Goal: Task Accomplishment & Management: Use online tool/utility

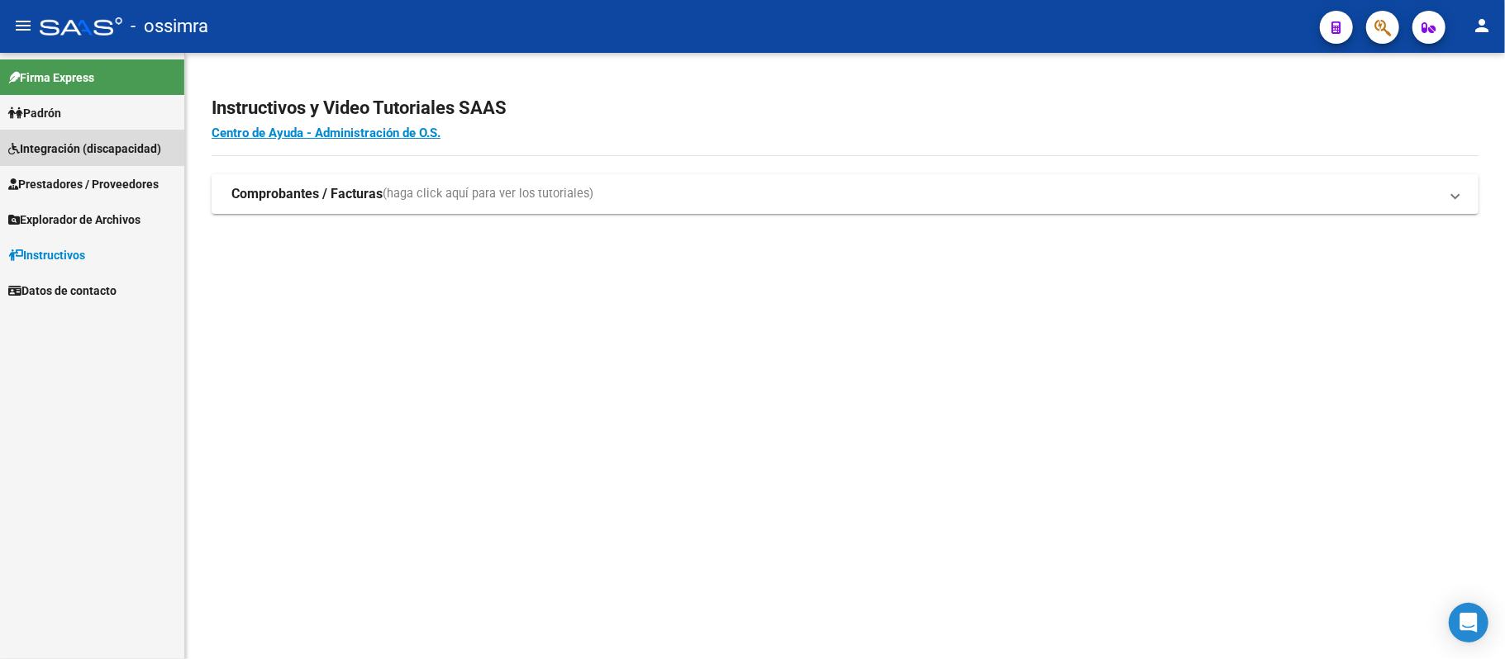
click at [111, 136] on link "Integración (discapacidad)" at bounding box center [92, 149] width 184 height 36
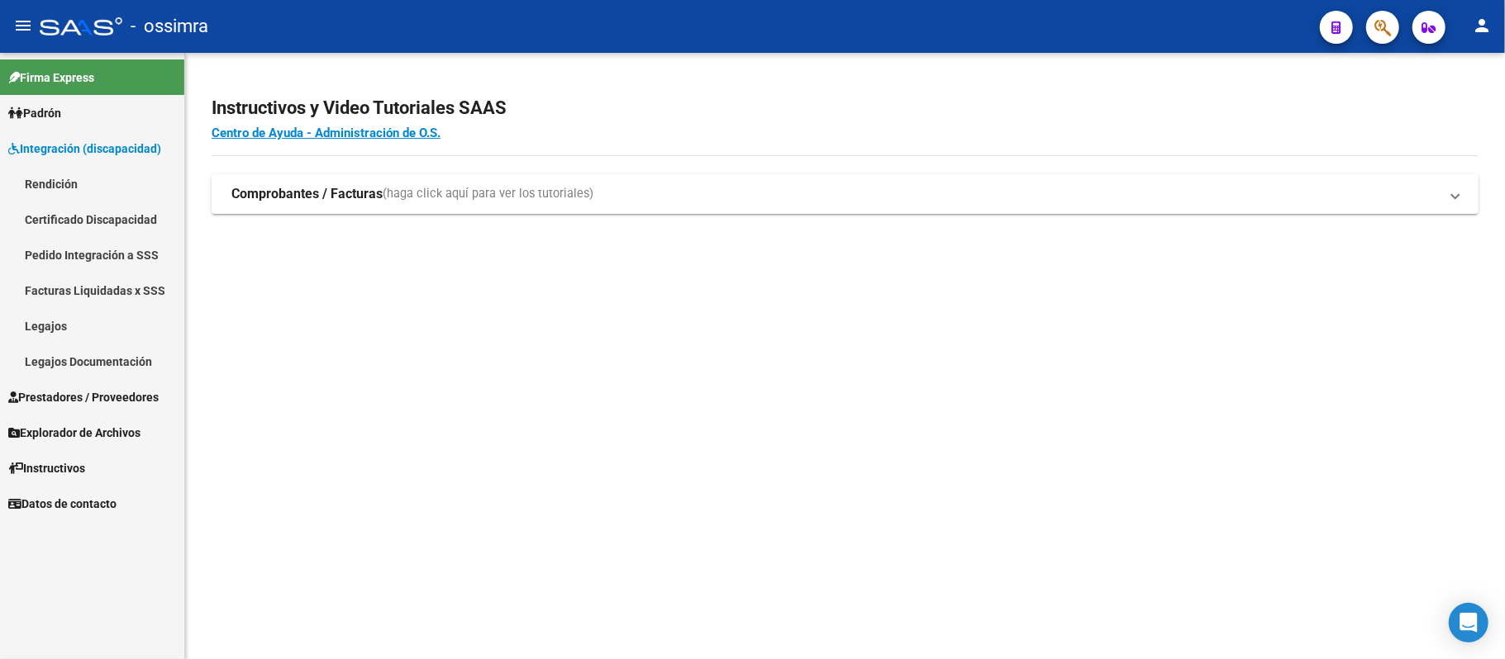
click at [93, 384] on link "Prestadores / Proveedores" at bounding box center [92, 397] width 184 height 36
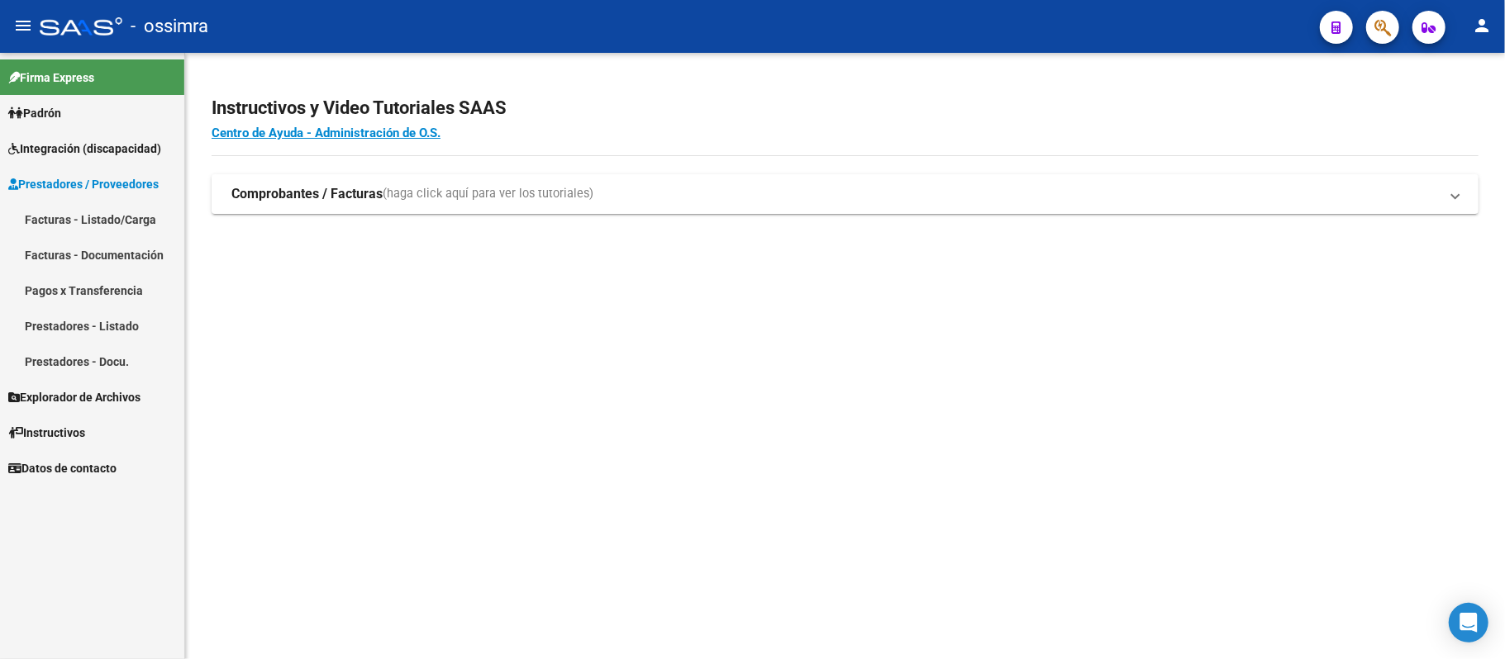
click at [98, 212] on link "Facturas - Listado/Carga" at bounding box center [92, 220] width 184 height 36
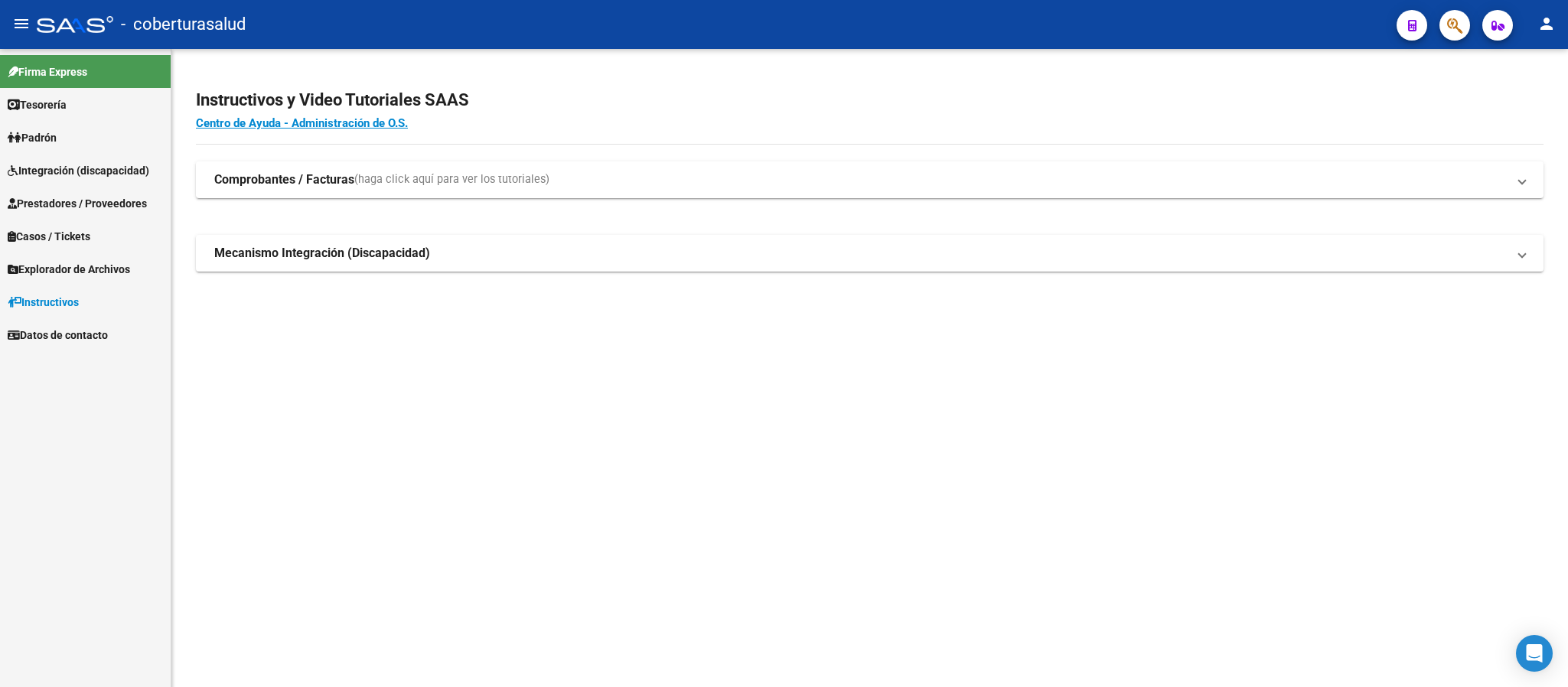
click at [77, 262] on span "Explorador de Archivos" at bounding box center [69, 269] width 122 height 17
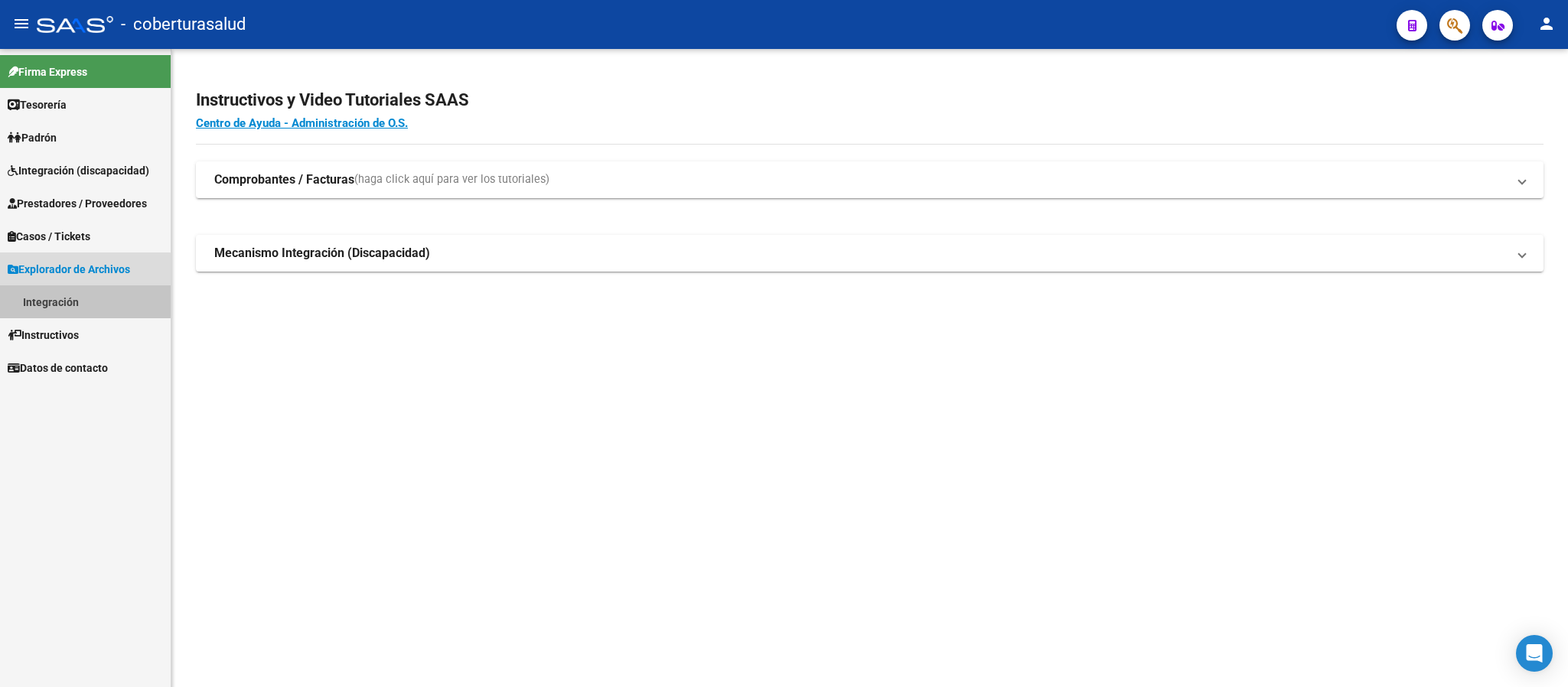
click at [53, 298] on link "Integración" at bounding box center [85, 302] width 170 height 33
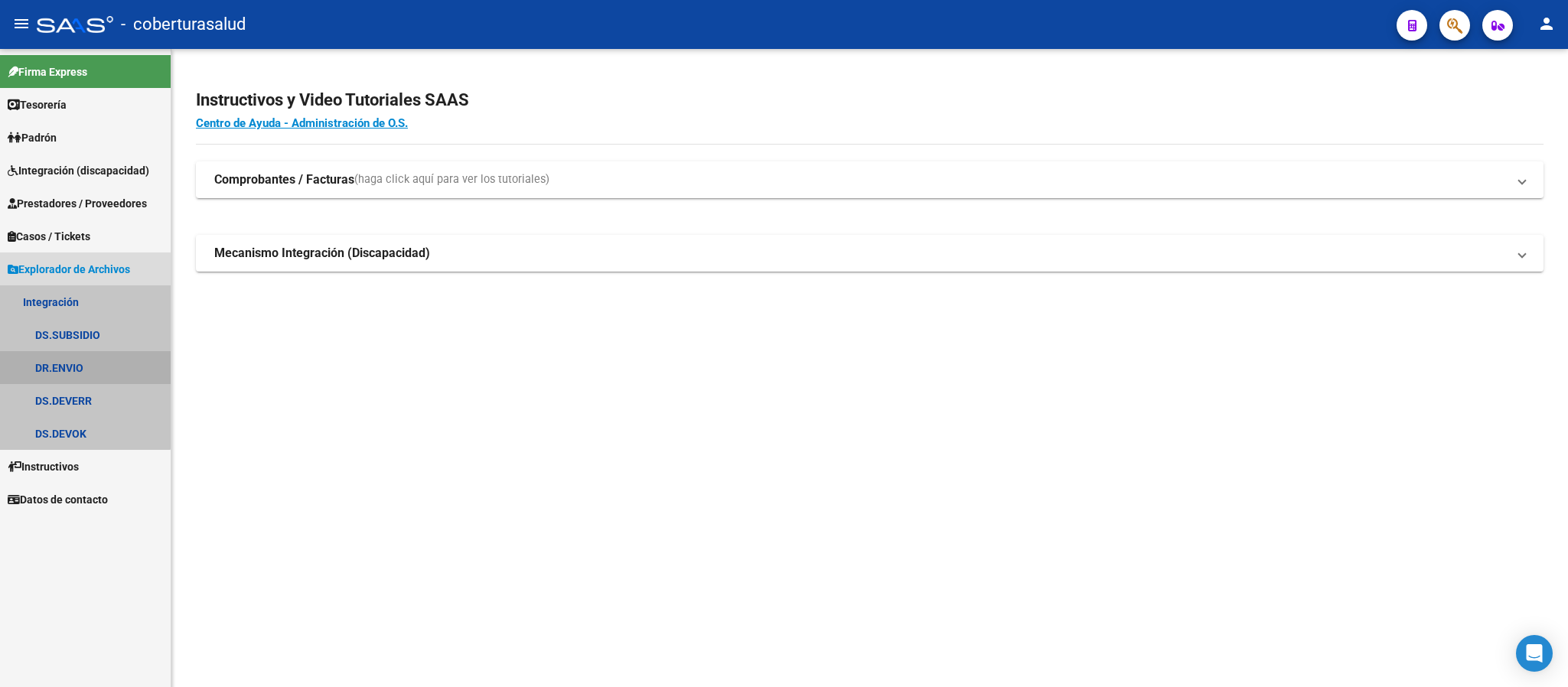
click at [59, 361] on link "DR.ENVIO" at bounding box center [85, 368] width 170 height 33
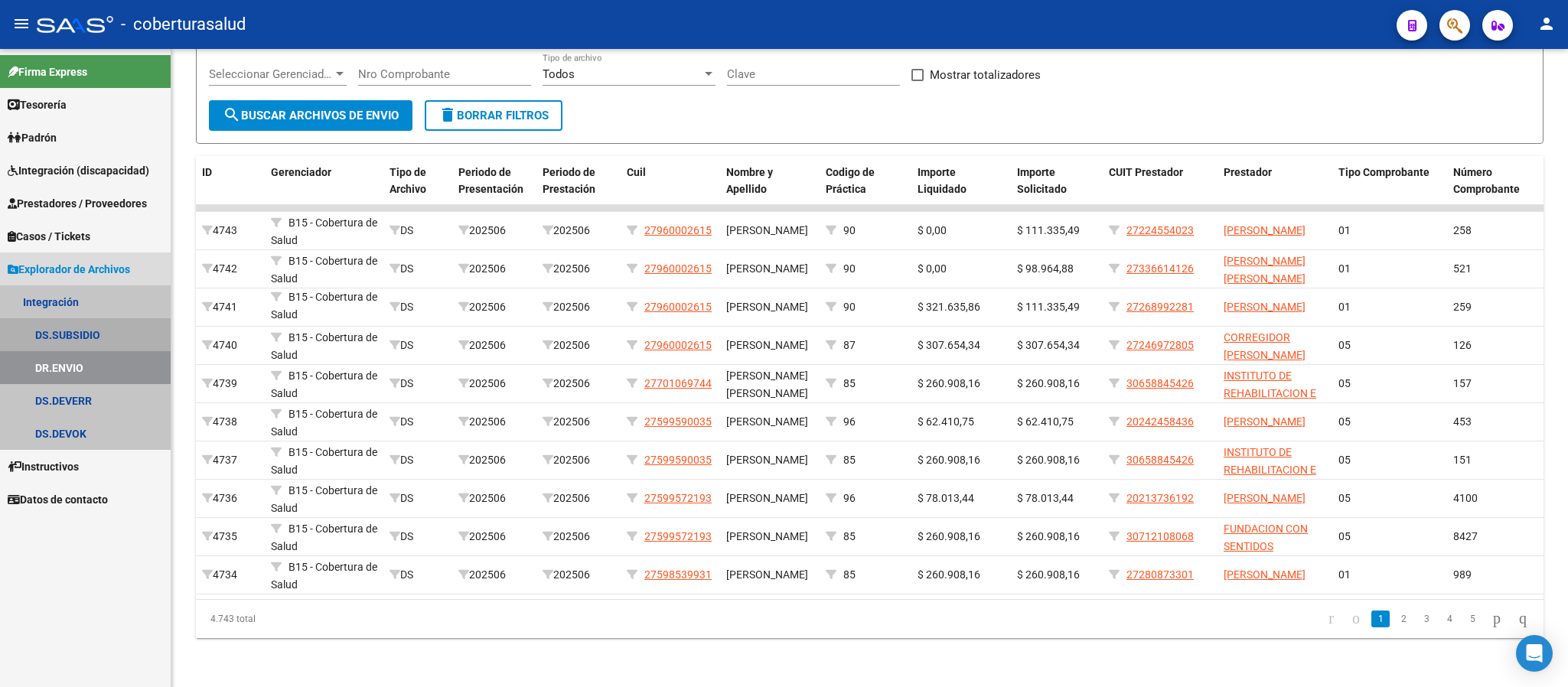
click at [87, 332] on link "DS.SUBSIDIO" at bounding box center [85, 335] width 170 height 33
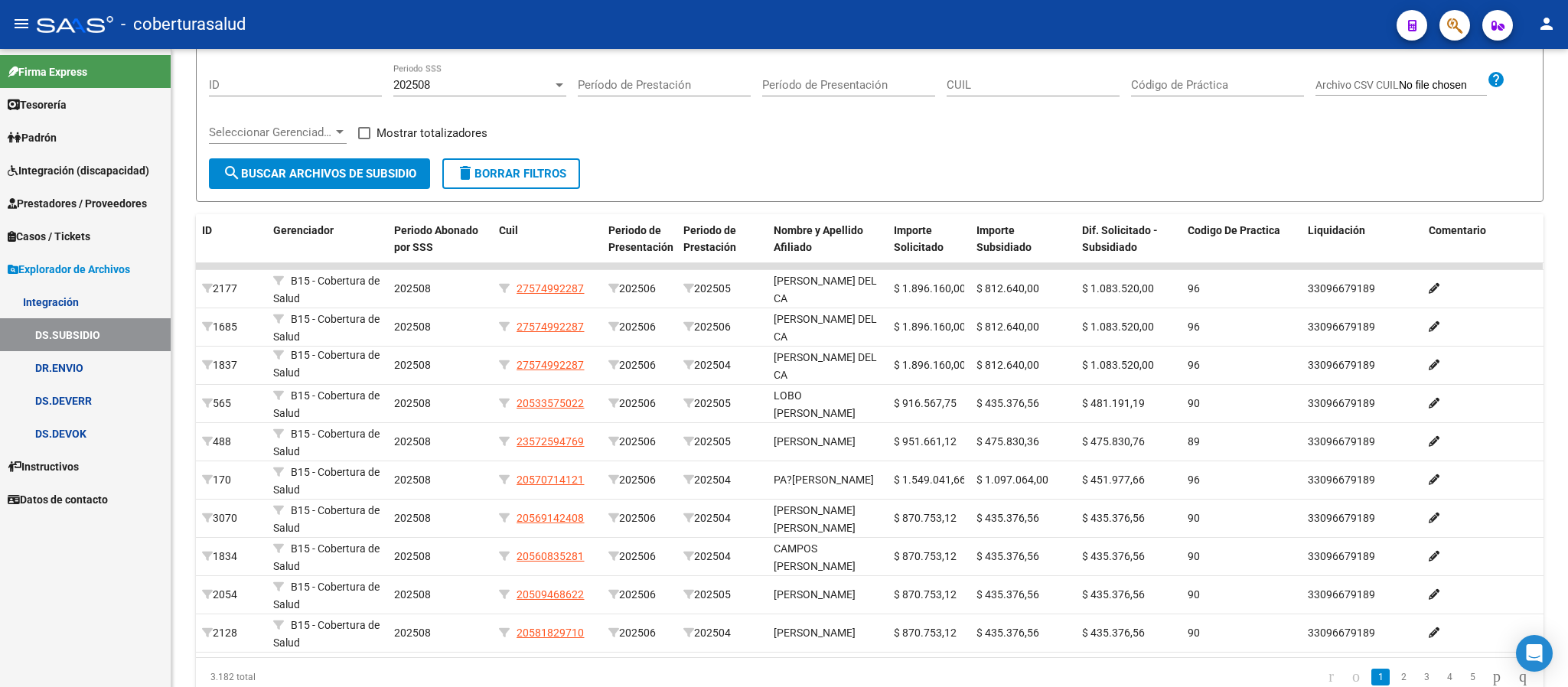
scroll to position [91, 0]
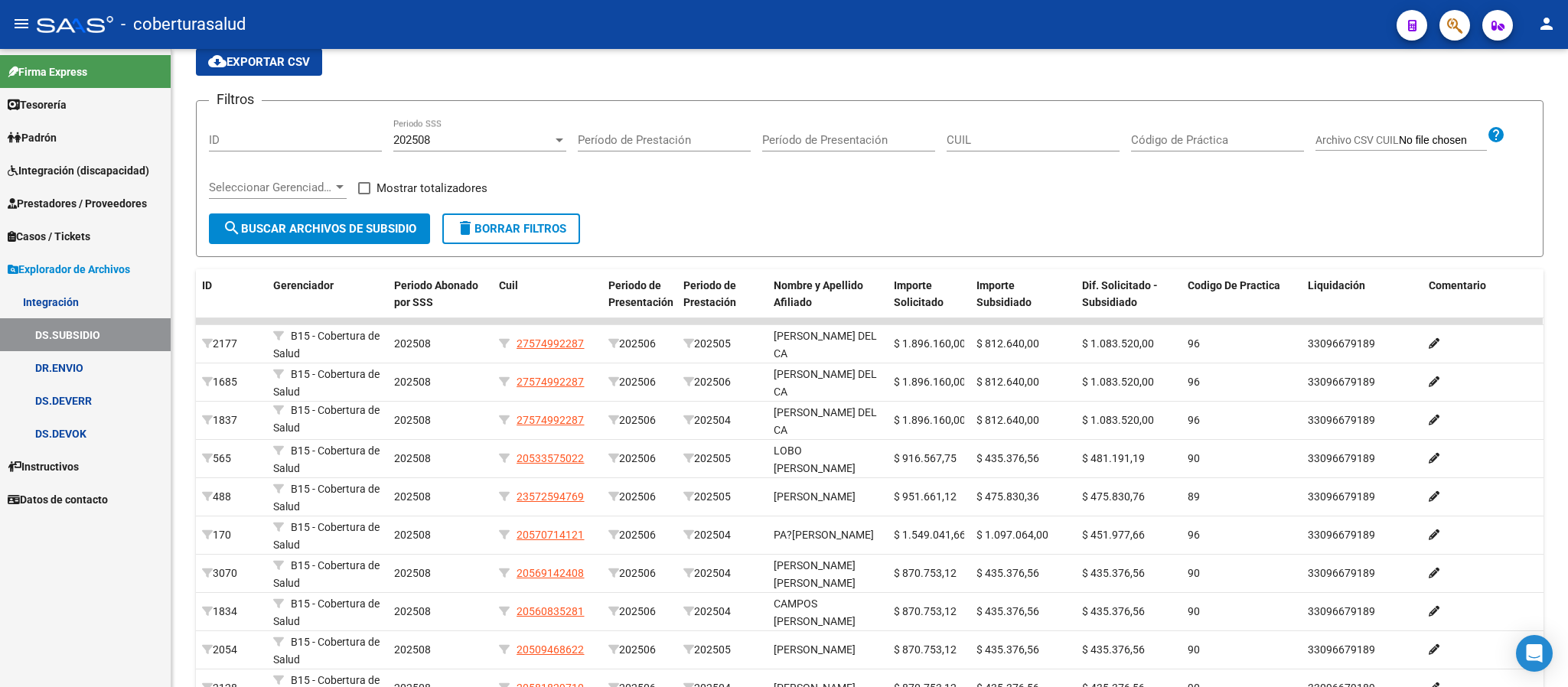
click at [53, 169] on span "Integración (discapacidad)" at bounding box center [78, 170] width 142 height 17
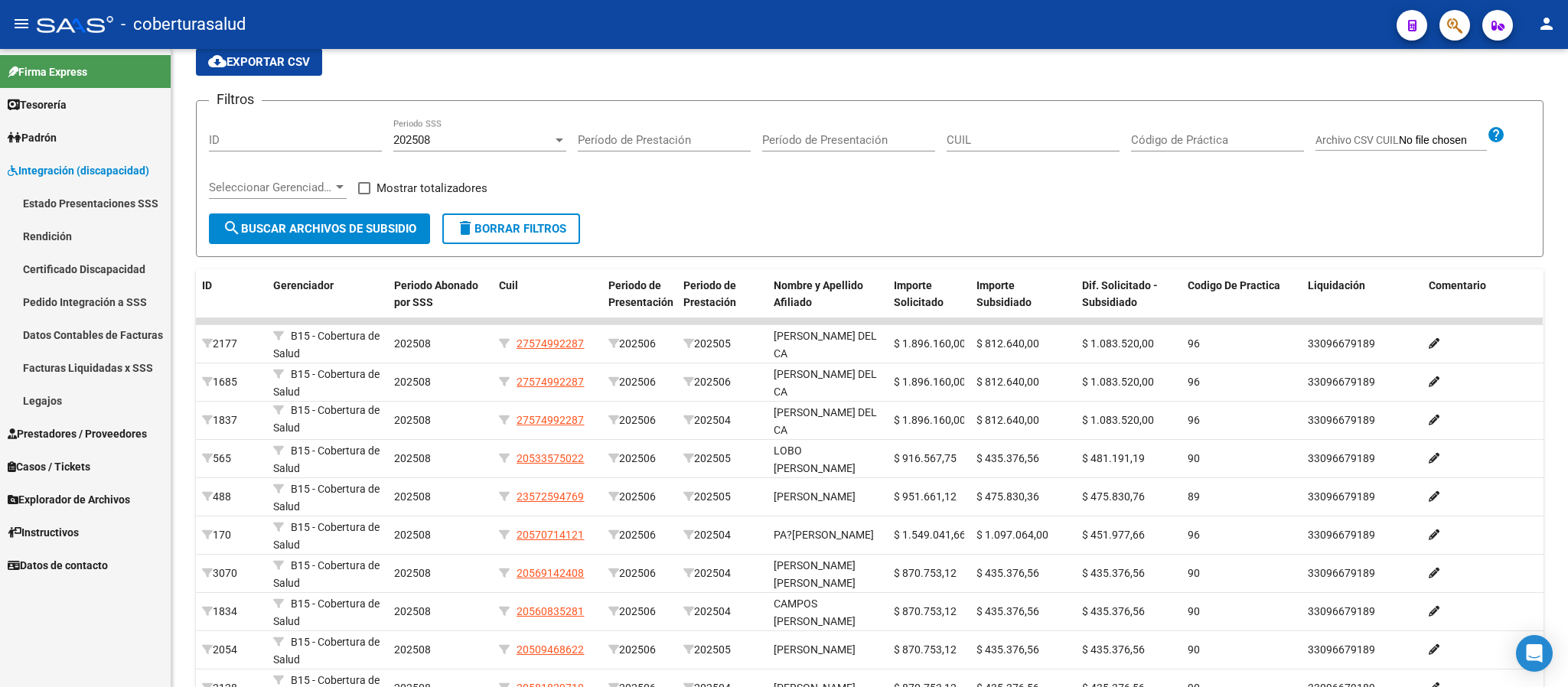
click at [46, 231] on link "Rendición" at bounding box center [85, 236] width 170 height 33
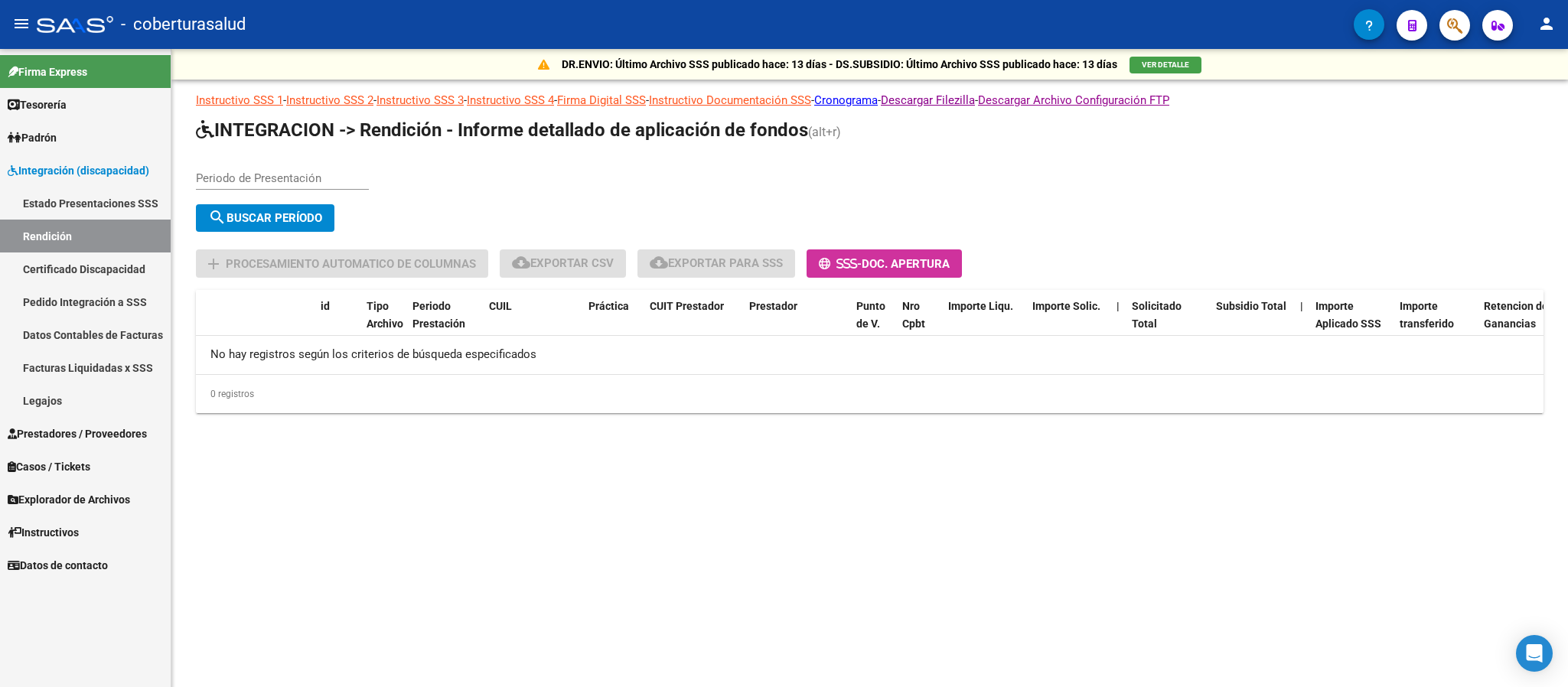
click at [222, 179] on input "Periodo de Presentación" at bounding box center [282, 178] width 173 height 14
type input "202506"
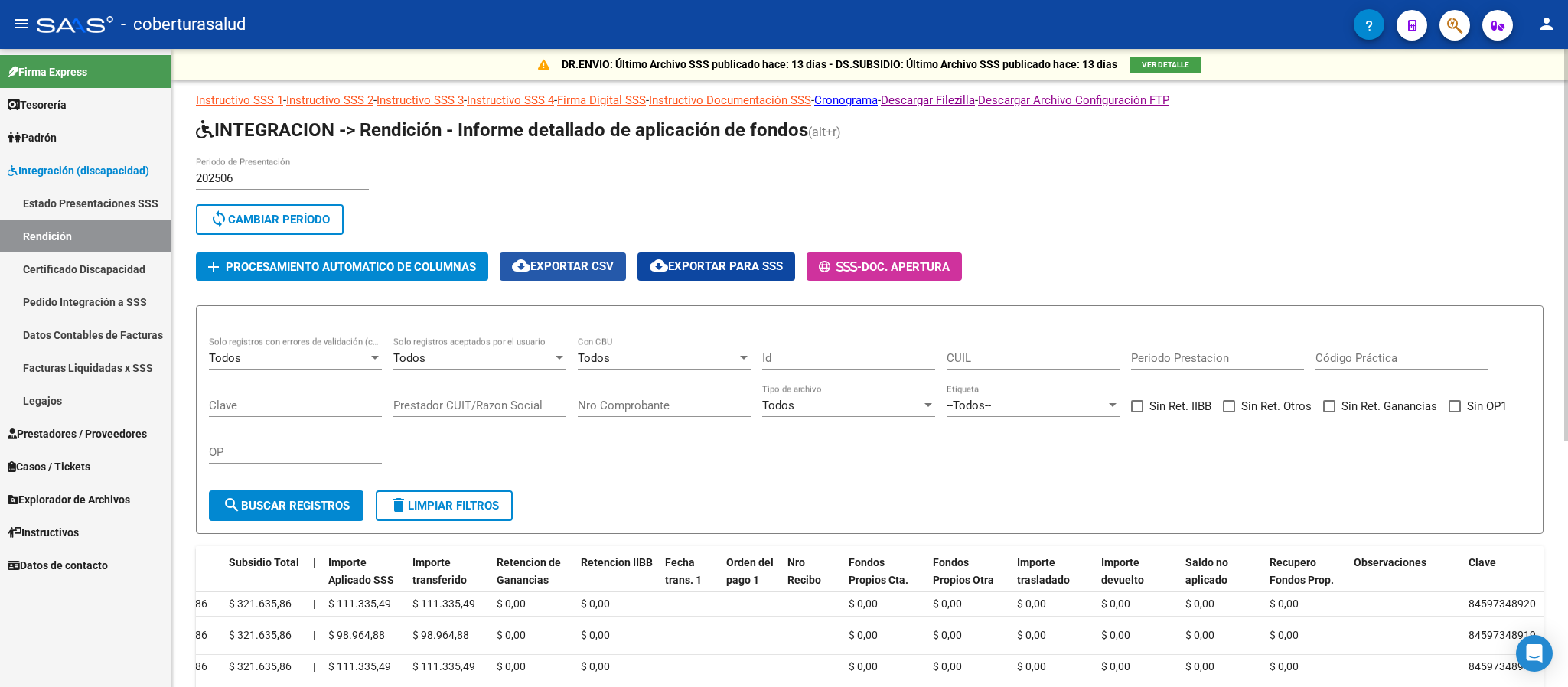
click at [571, 271] on span "cloud_download Exportar CSV" at bounding box center [563, 266] width 102 height 14
click at [447, 406] on input "Prestador CUIT/Razon Social" at bounding box center [480, 405] width 173 height 14
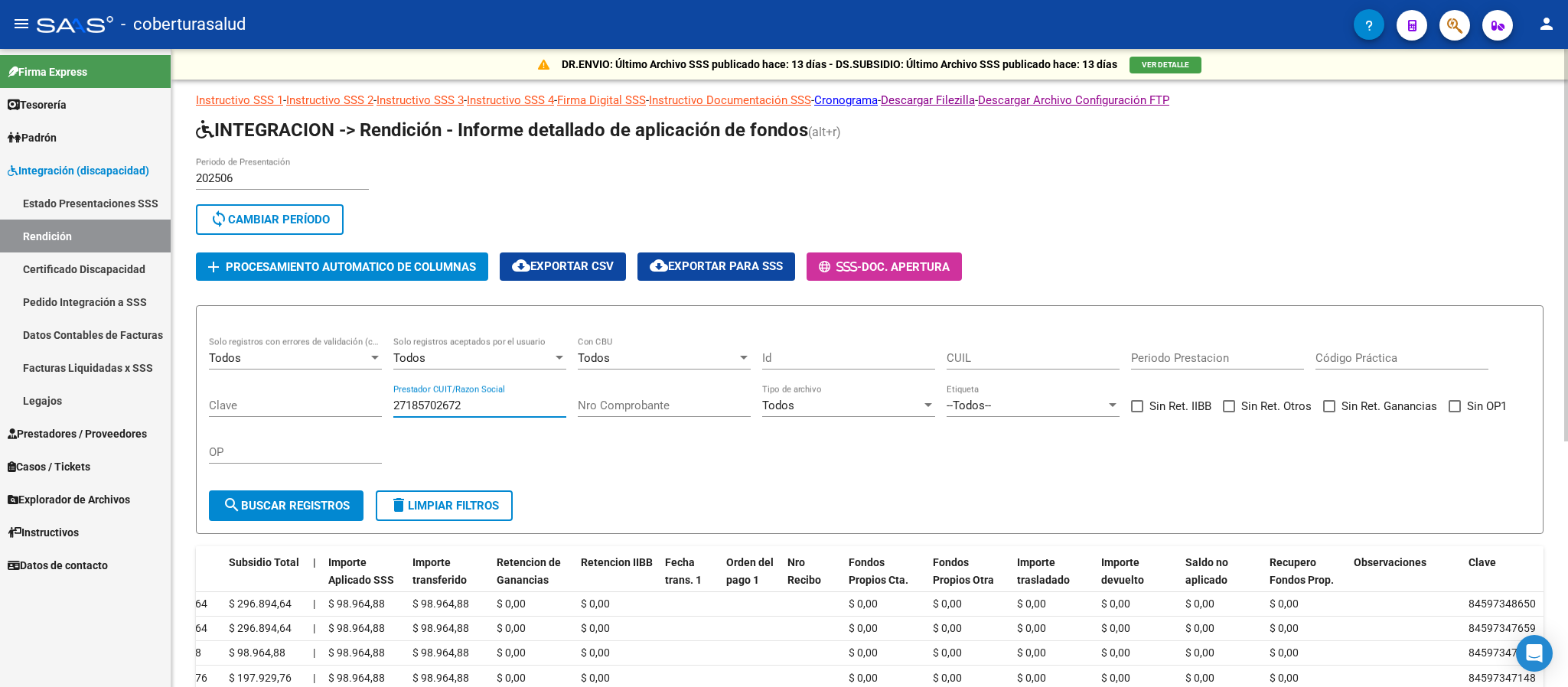
scroll to position [115, 0]
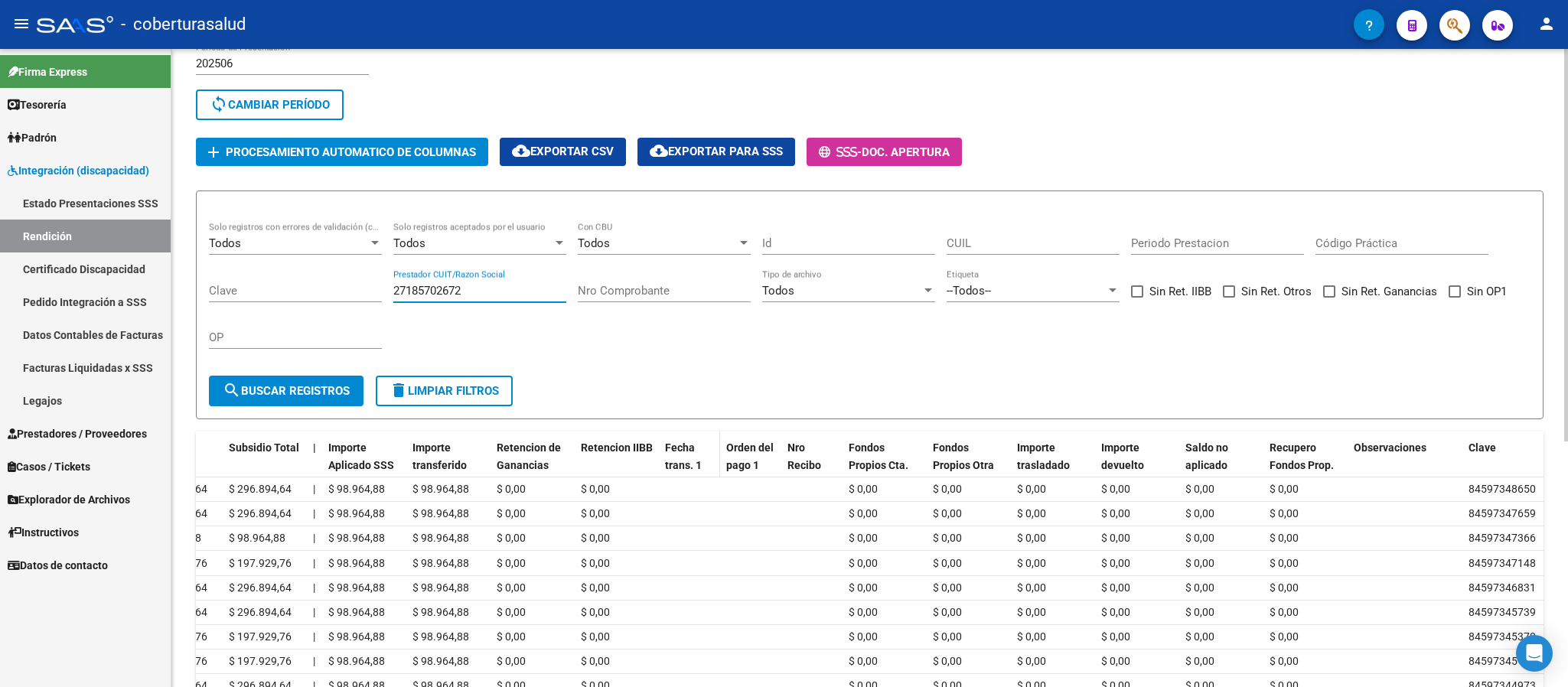
type input "27185702672"
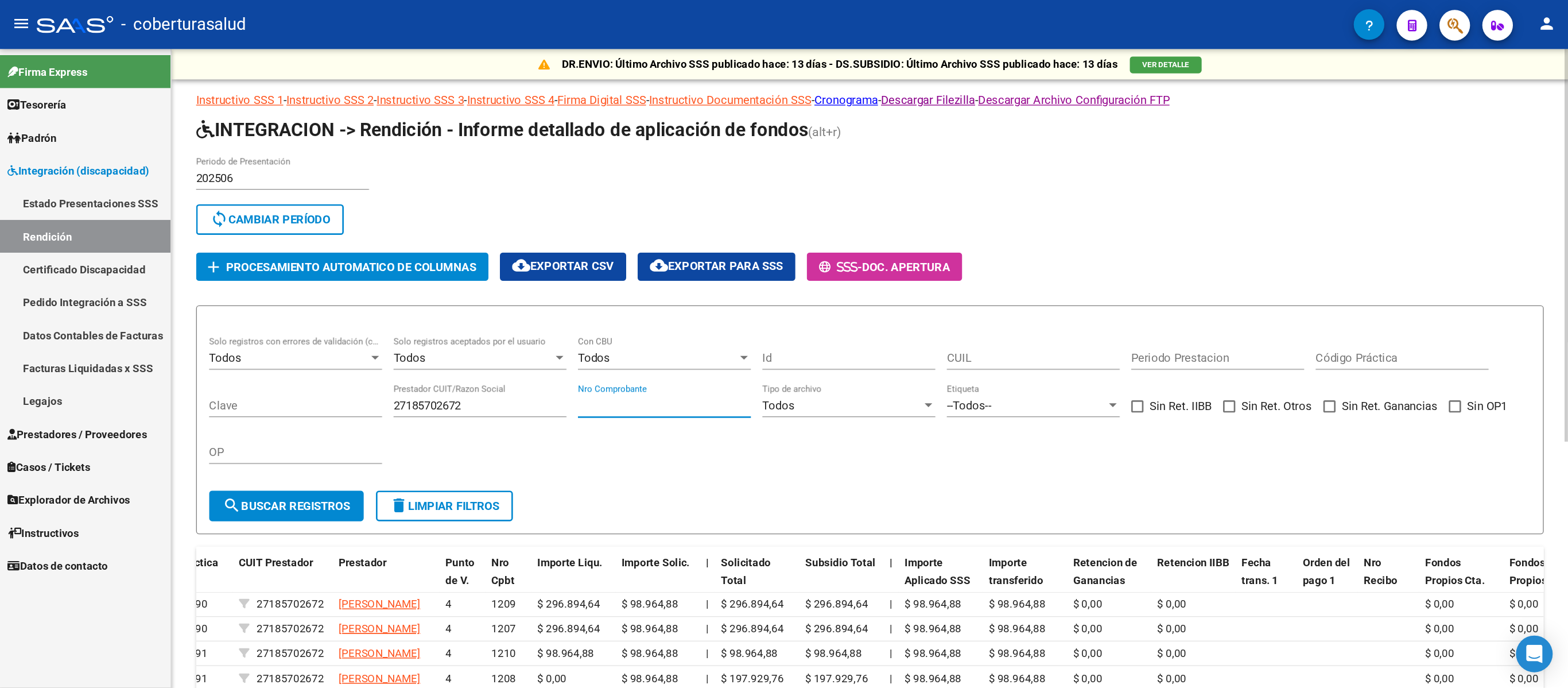
scroll to position [0, 309]
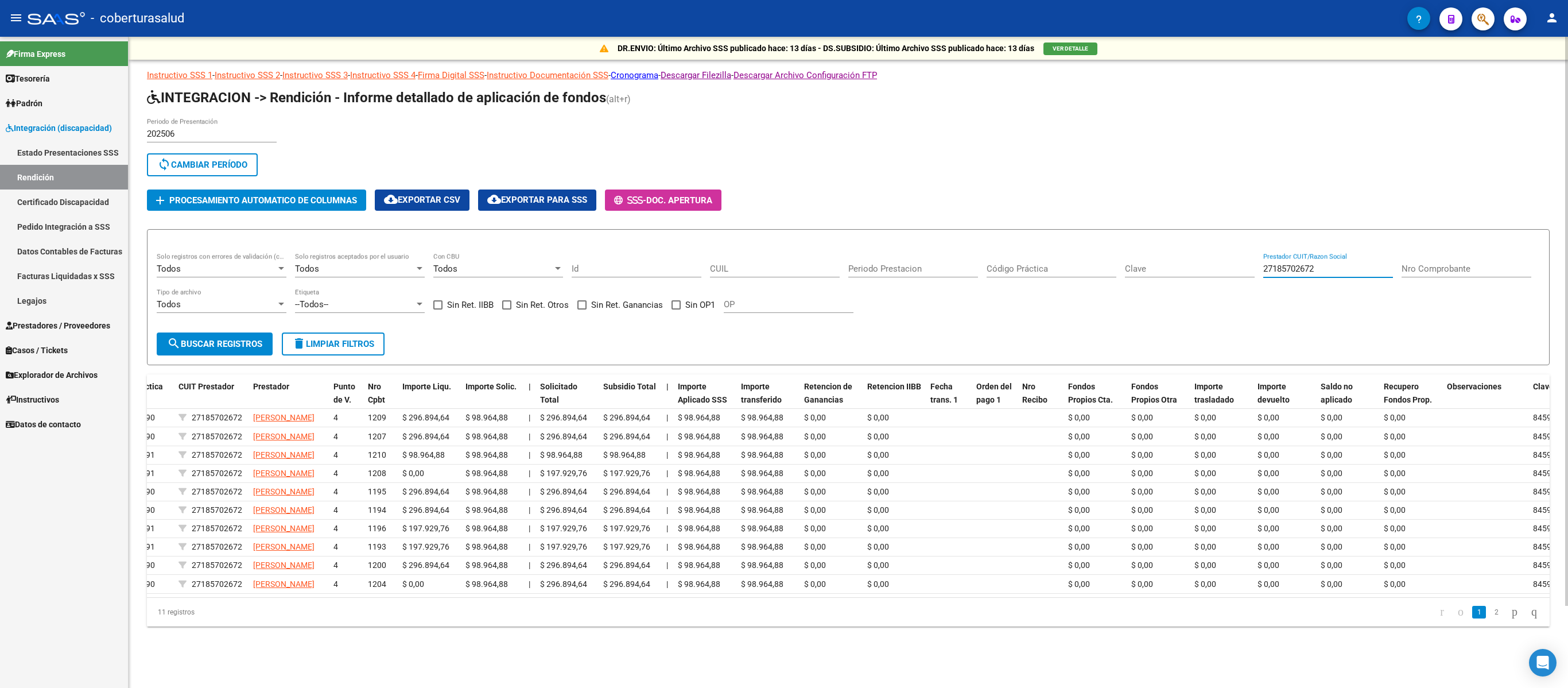
drag, startPoint x: 1327, startPoint y: 261, endPoint x: 1209, endPoint y: 264, distance: 118.0
click at [1175, 264] on div "Todos Solo registros con errores de validación (control 623 instructivo de rend…" at bounding box center [848, 288] width 1383 height 71
click at [766, 256] on div "CUIL" at bounding box center [775, 265] width 130 height 25
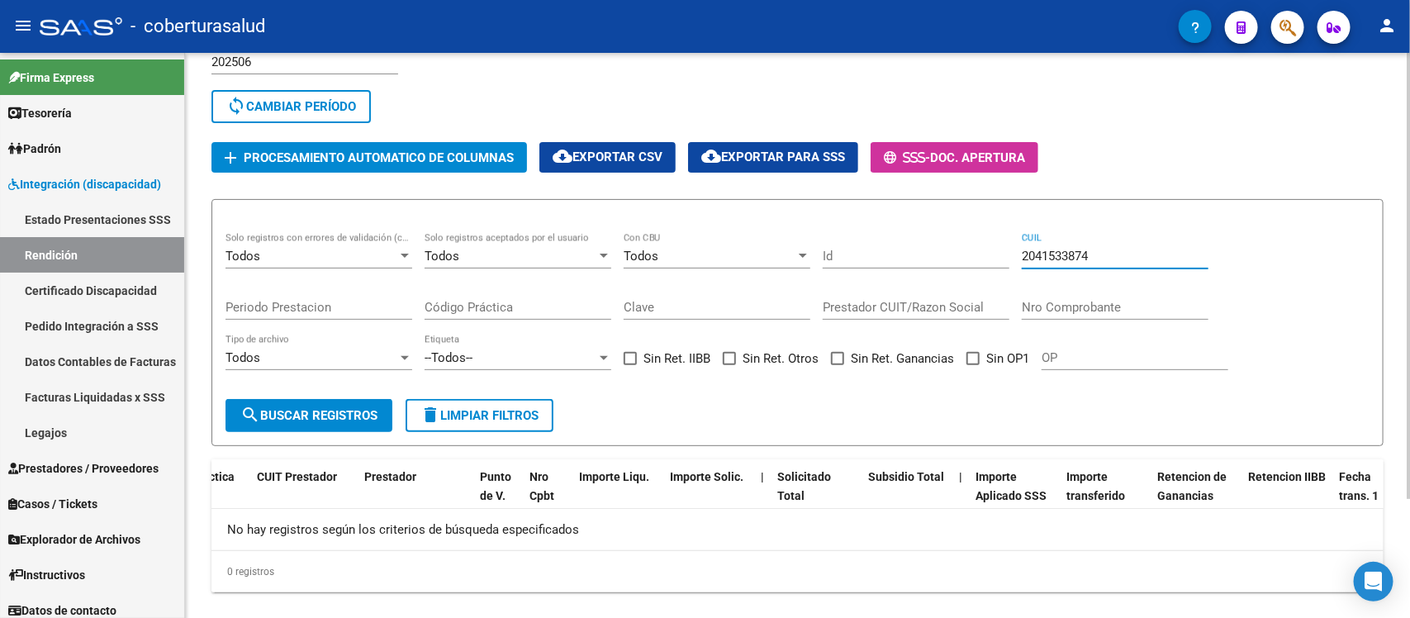
scroll to position [151, 0]
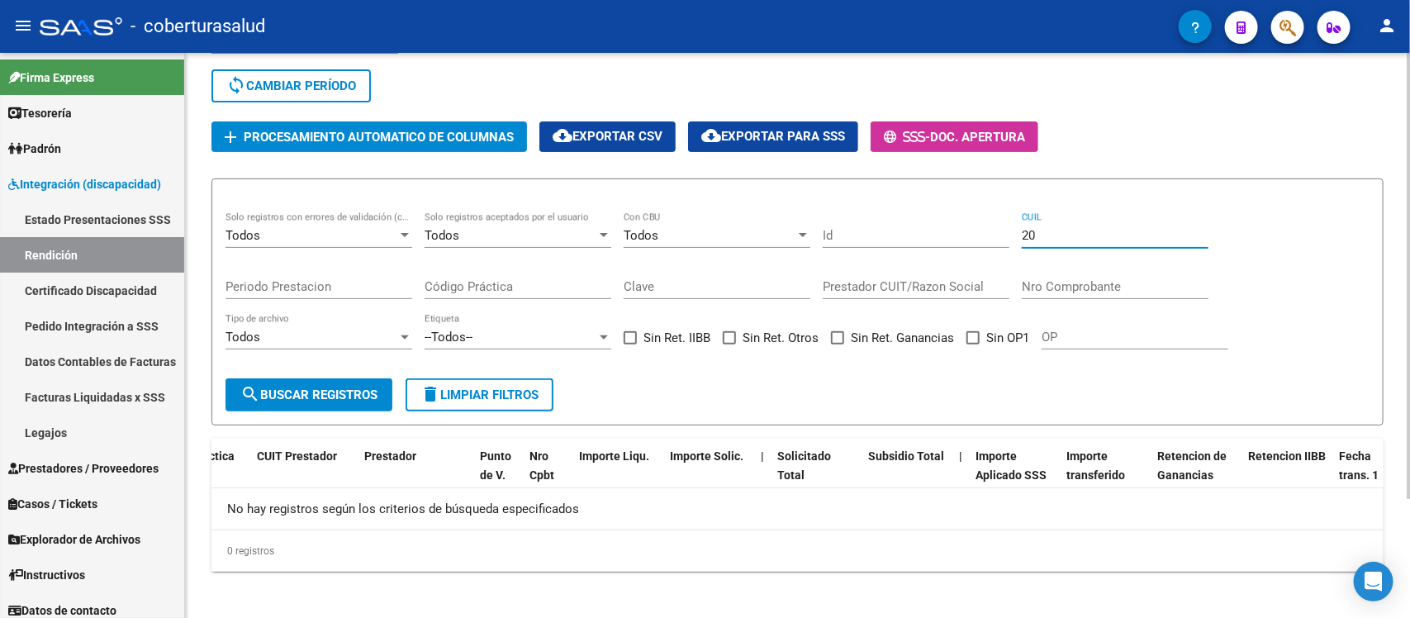
type input "2"
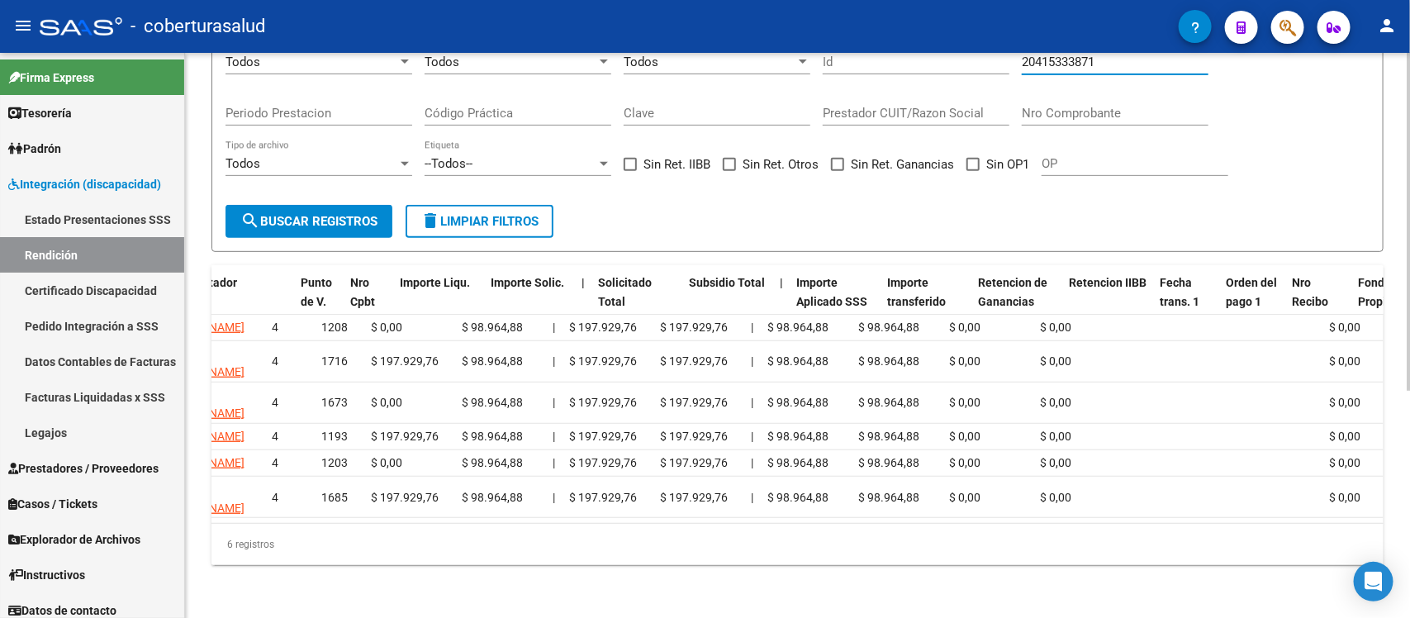
scroll to position [0, 549]
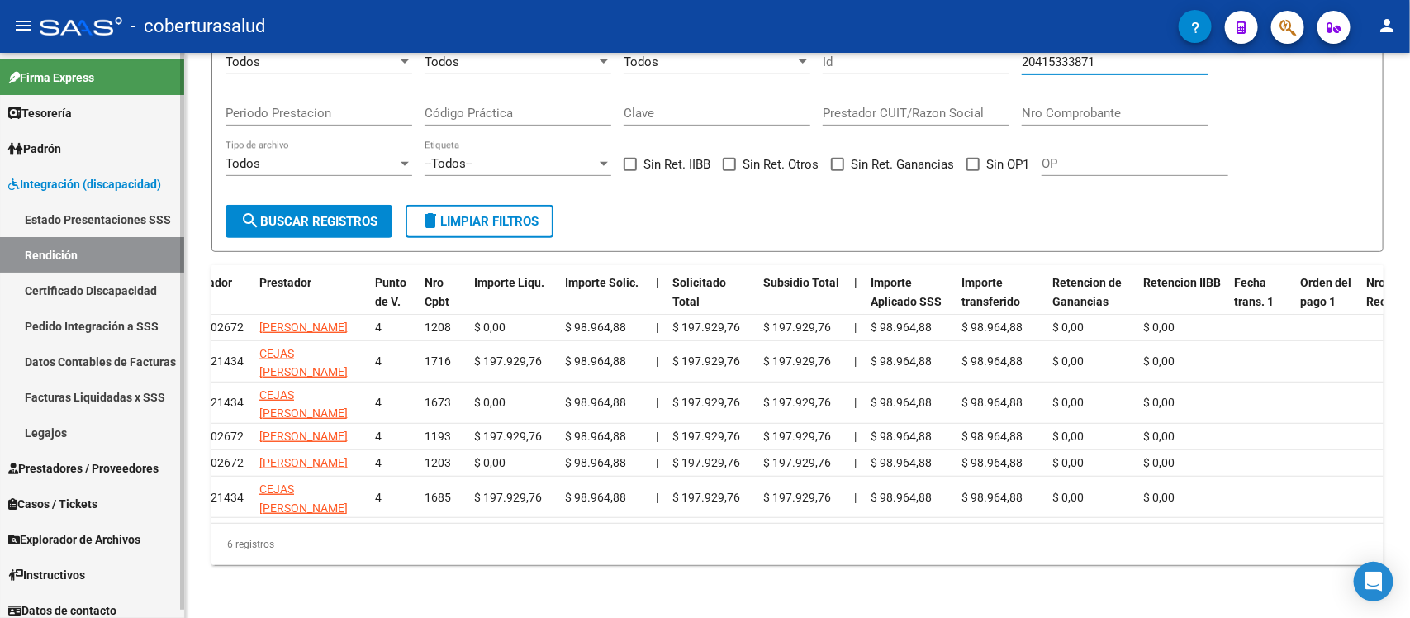
type input "20415333871"
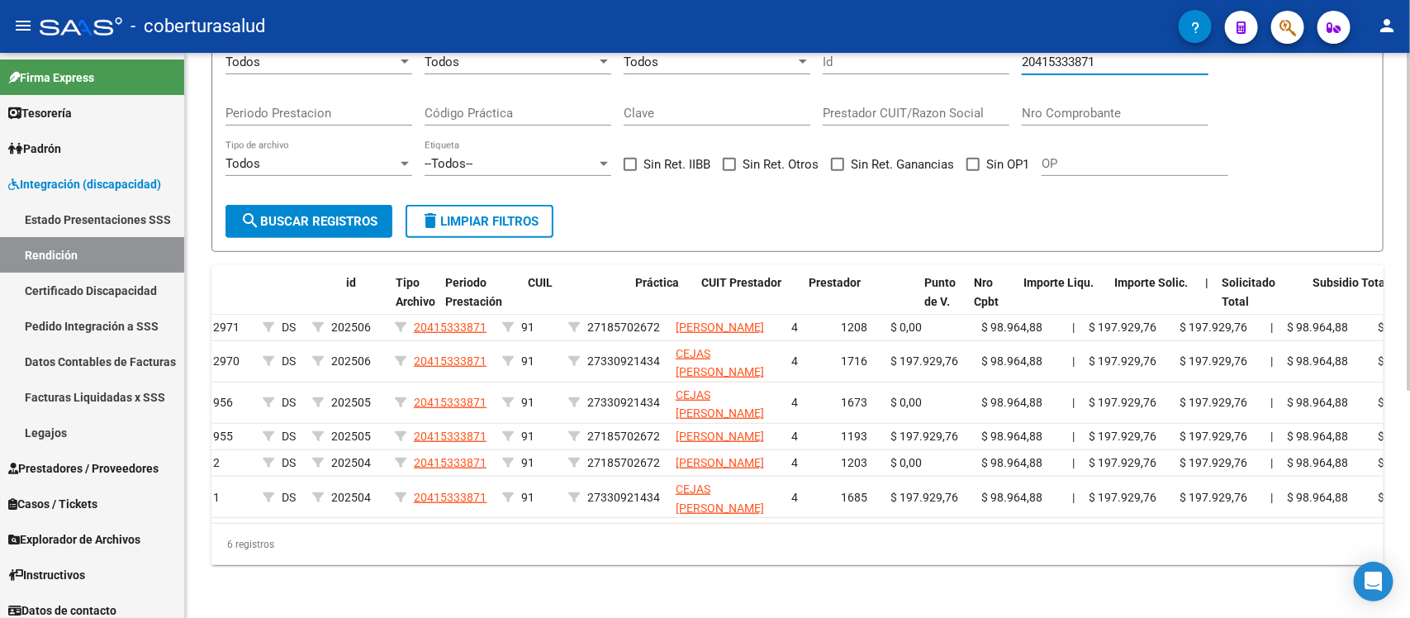
scroll to position [0, 0]
